Goal: Find contact information: Find contact information

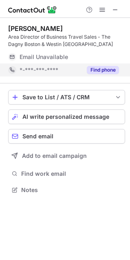
scroll to position [184, 130]
click at [107, 69] on button "Find phone" at bounding box center [103, 70] width 32 height 8
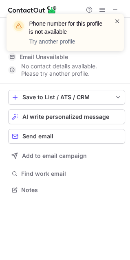
click at [116, 20] on span at bounding box center [117, 21] width 7 height 8
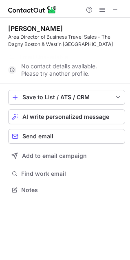
scroll to position [4, 4]
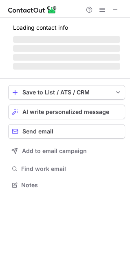
scroll to position [197, 130]
